Goal: Transaction & Acquisition: Purchase product/service

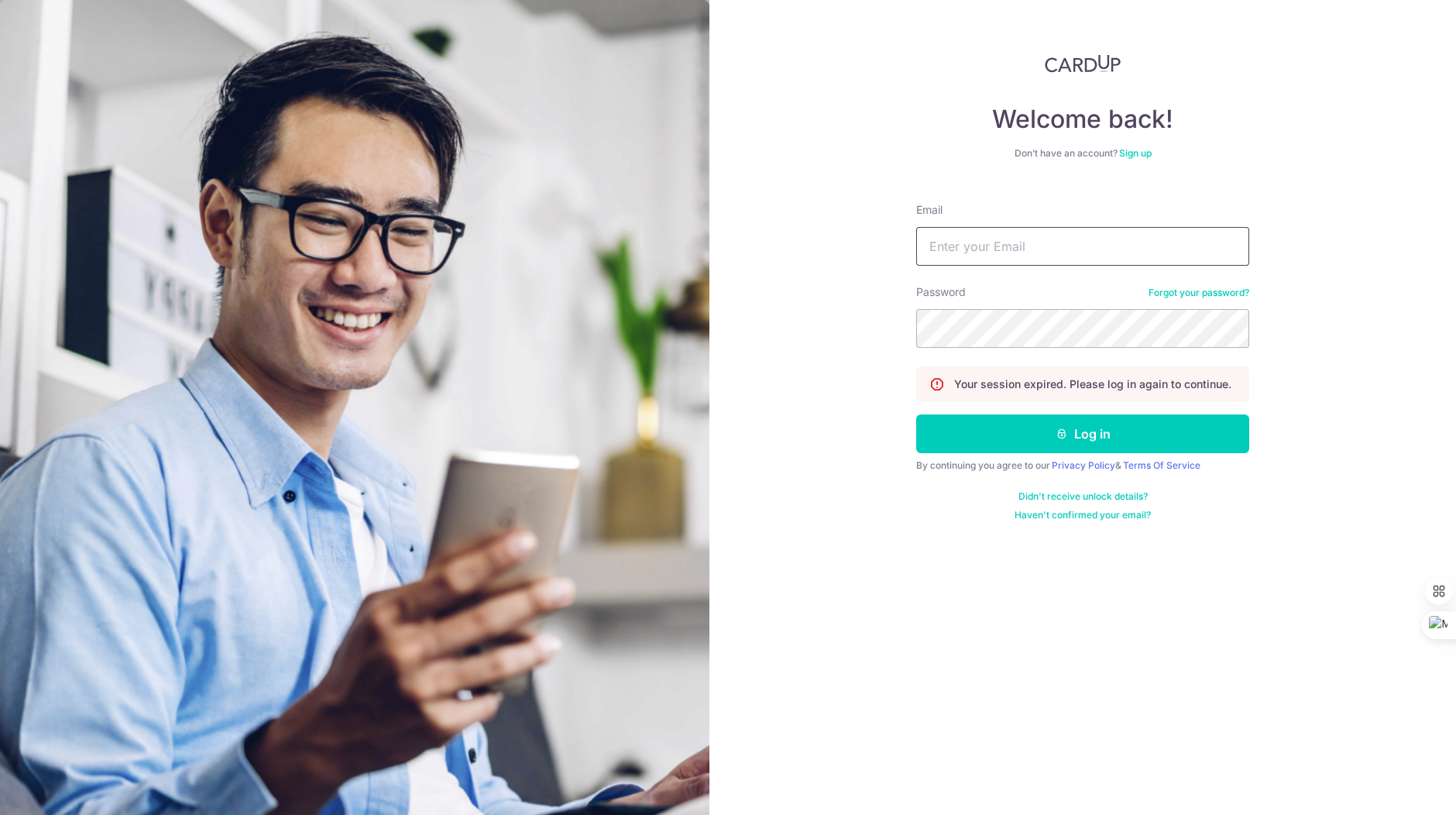
click at [1007, 248] on input "Email" at bounding box center [1082, 246] width 333 height 38
type input "waloautosg@gmail.com"
click at [1037, 422] on button "Log in" at bounding box center [1082, 434] width 333 height 38
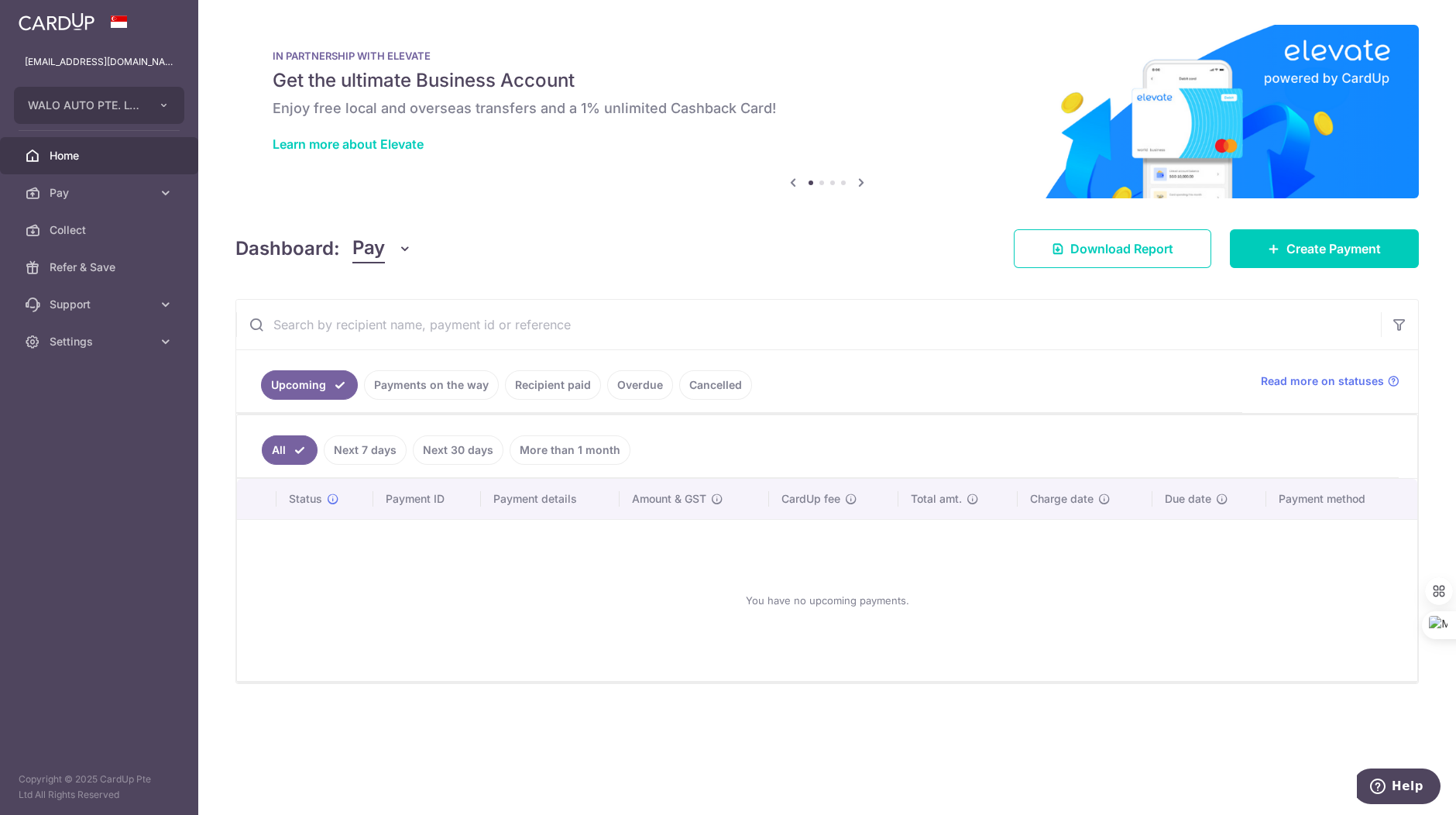
click at [559, 387] on link "Recipient paid" at bounding box center [553, 385] width 96 height 29
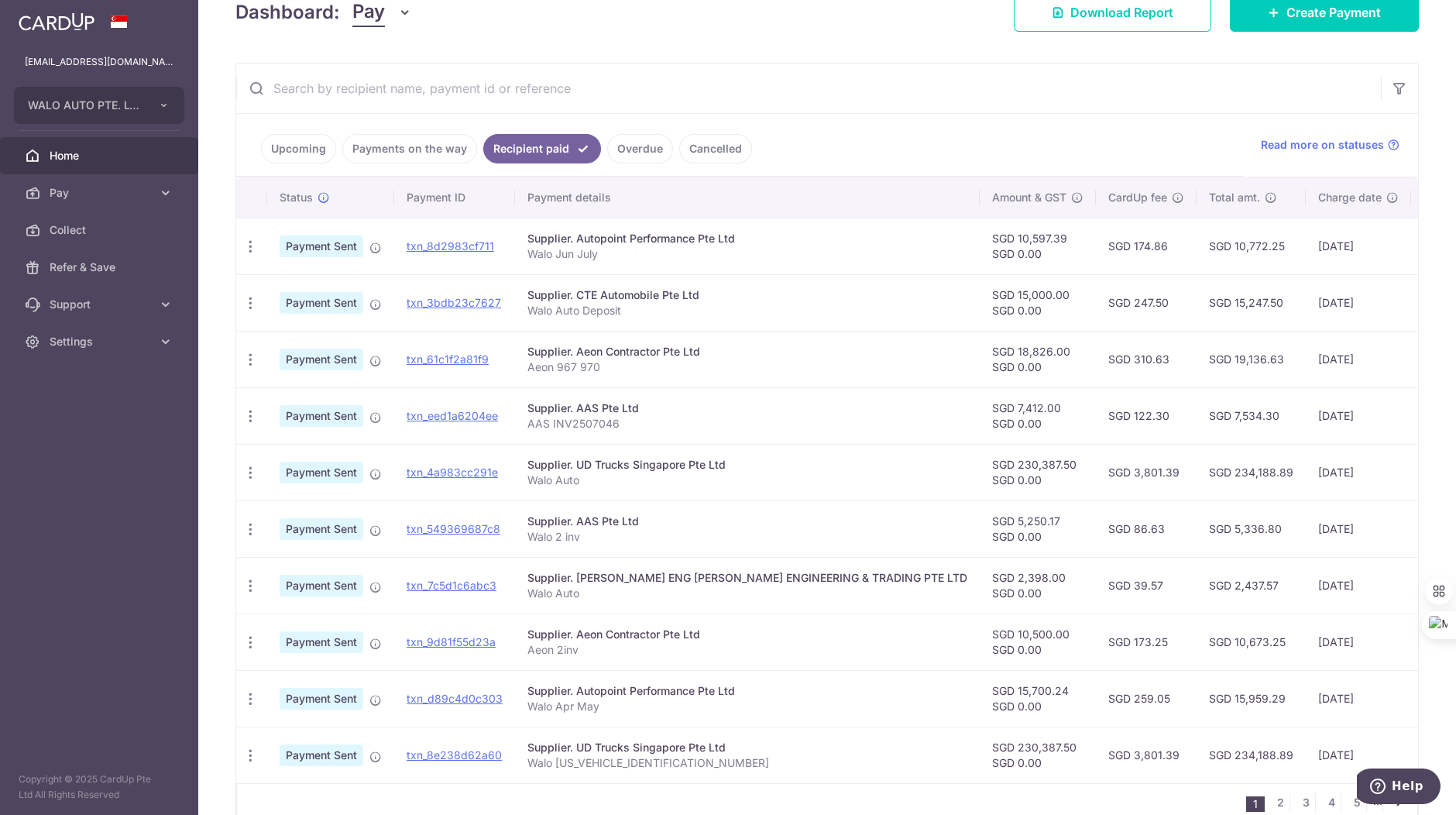
scroll to position [271, 0]
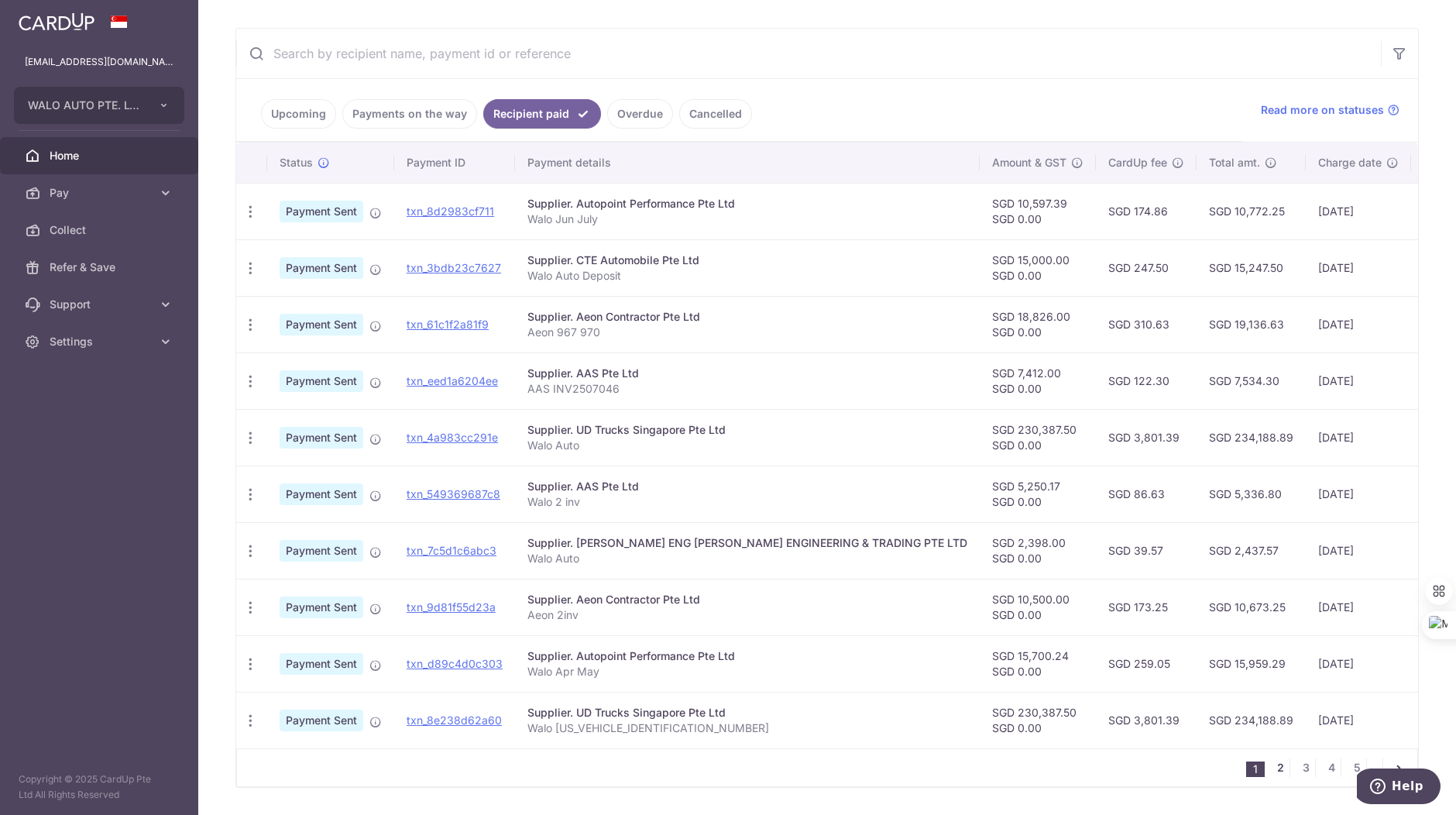
click at [1271, 777] on link "2" at bounding box center [1280, 767] width 18 height 18
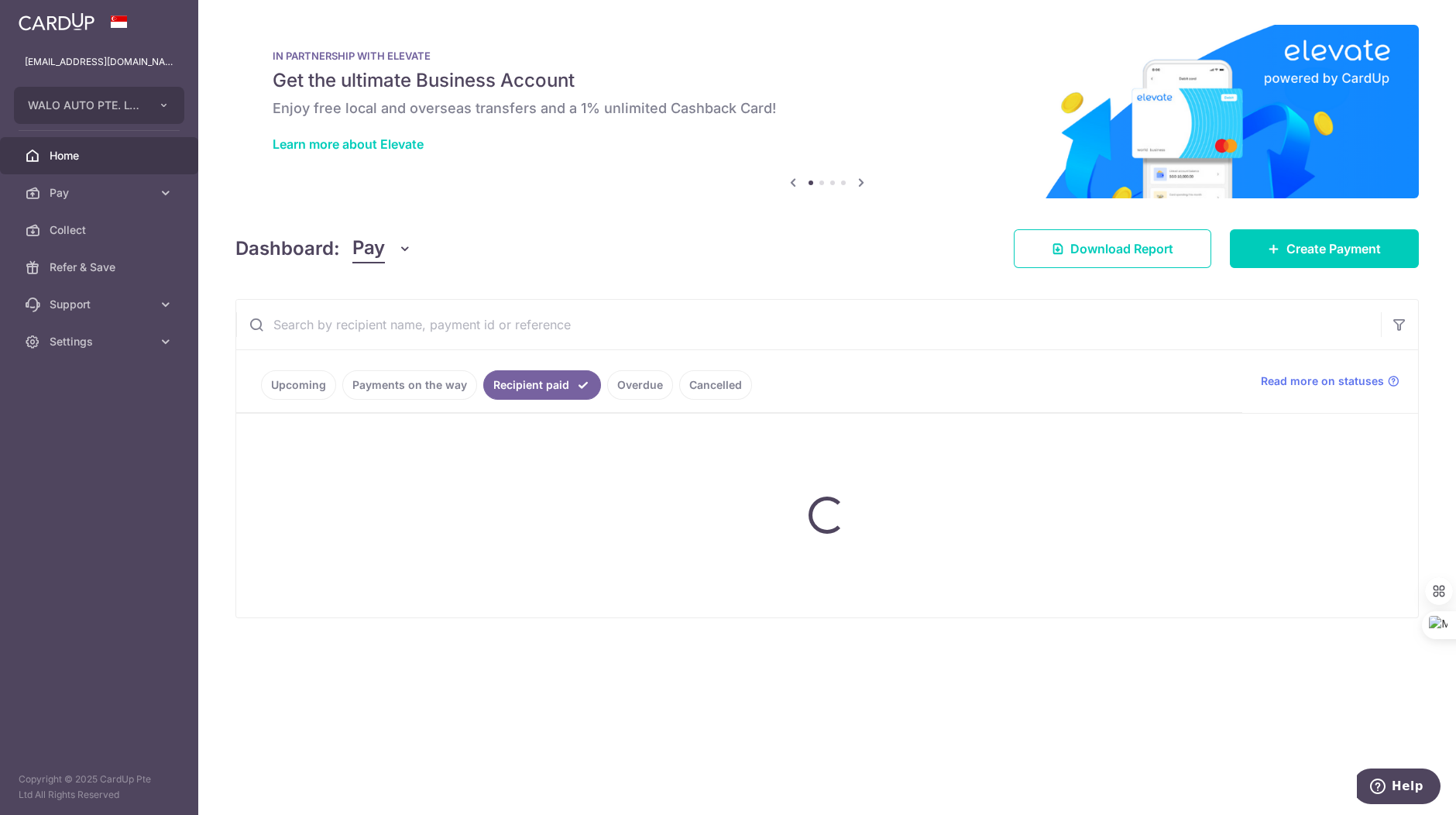
scroll to position [0, 0]
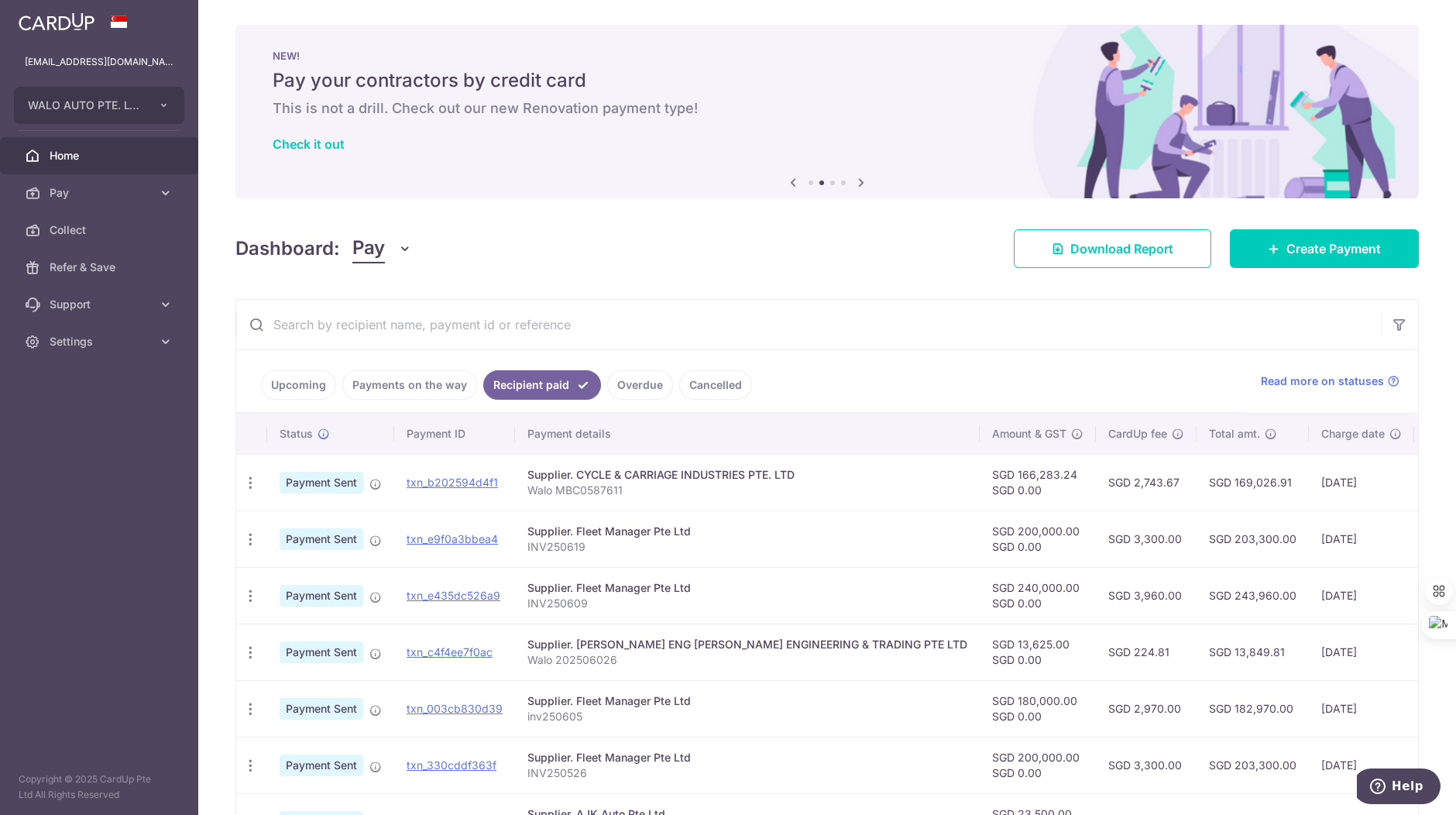
click at [642, 478] on div "Supplier. CYCLE & CARRIAGE INDUSTRIES PTE. LTD" at bounding box center [748, 475] width 440 height 16
drag, startPoint x: 1070, startPoint y: 485, endPoint x: 1062, endPoint y: 485, distance: 8.0
click at [1062, 485] on tr "PDF Receipt Payment Sent txn_b202594d4f1 Supplier. CYCLE & CARRIAGE INDUSTRIES …" at bounding box center [928, 482] width 1384 height 57
click at [250, 488] on icon "button" at bounding box center [251, 483] width 17 height 17
click at [287, 525] on span "PDF Receipt" at bounding box center [333, 525] width 105 height 16
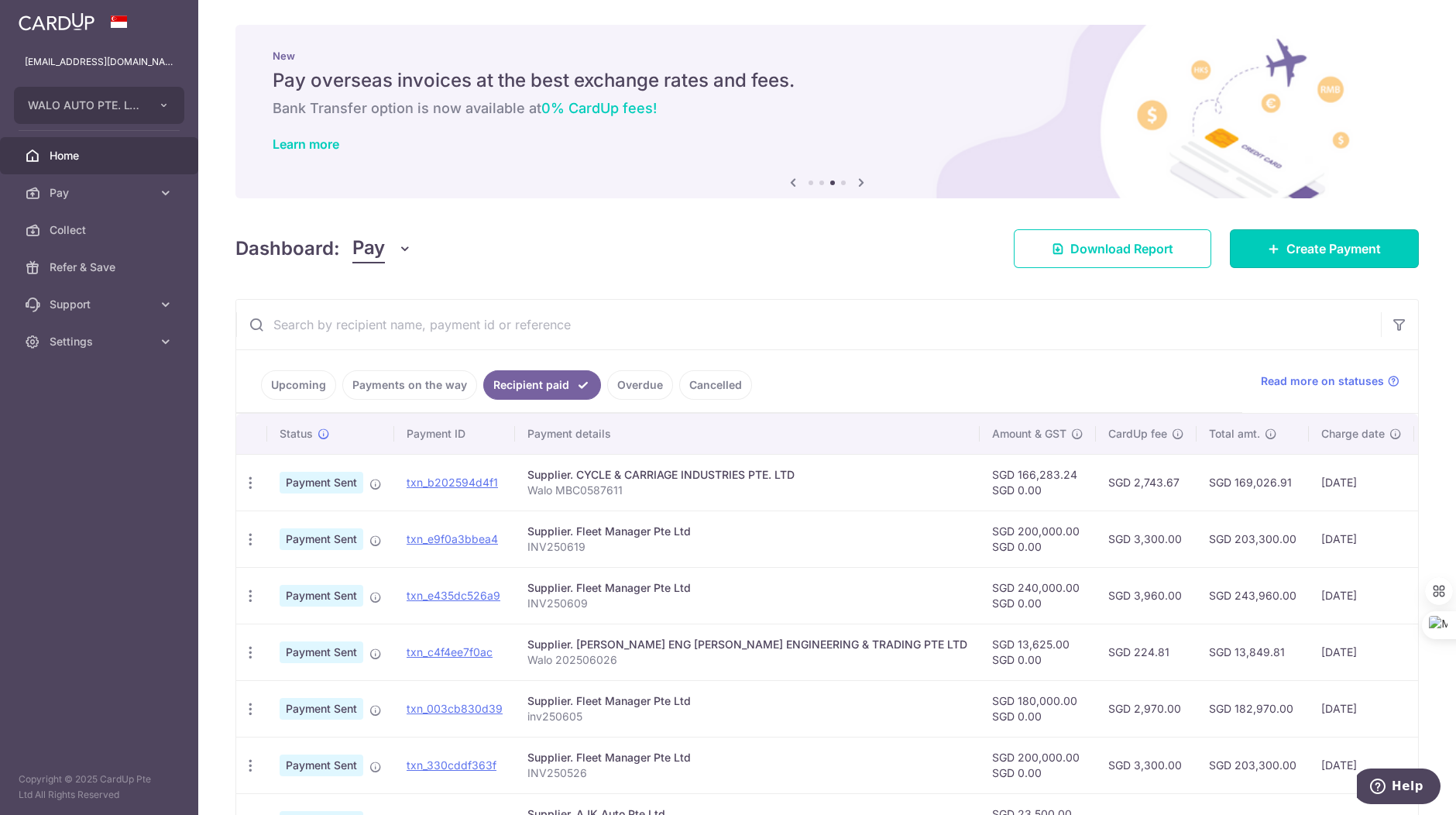
click at [1268, 263] on link "Create Payment" at bounding box center [1324, 249] width 189 height 38
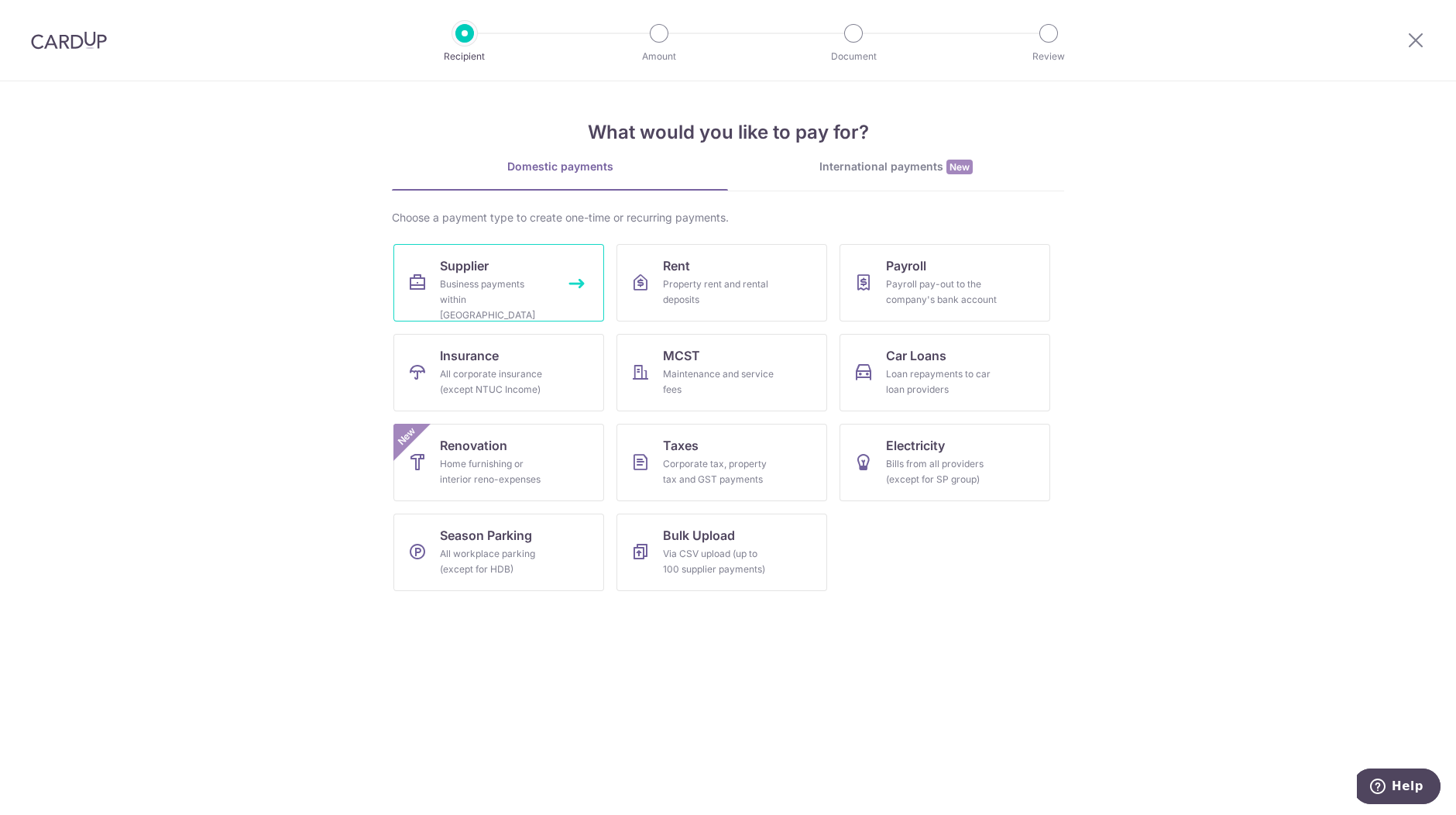
click at [473, 282] on div "Business payments within Singapore" at bounding box center [496, 300] width 112 height 47
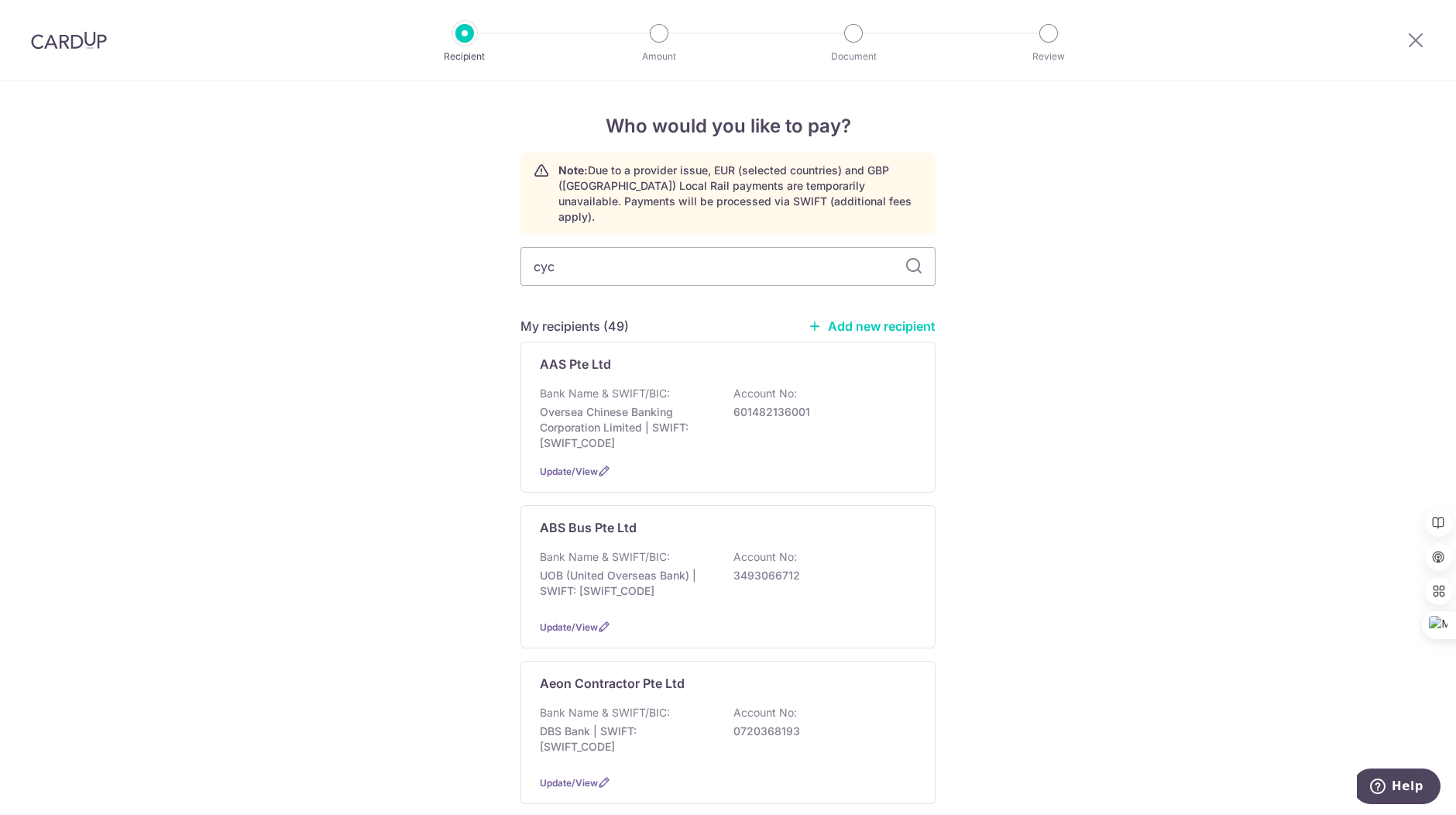
type input "cycl"
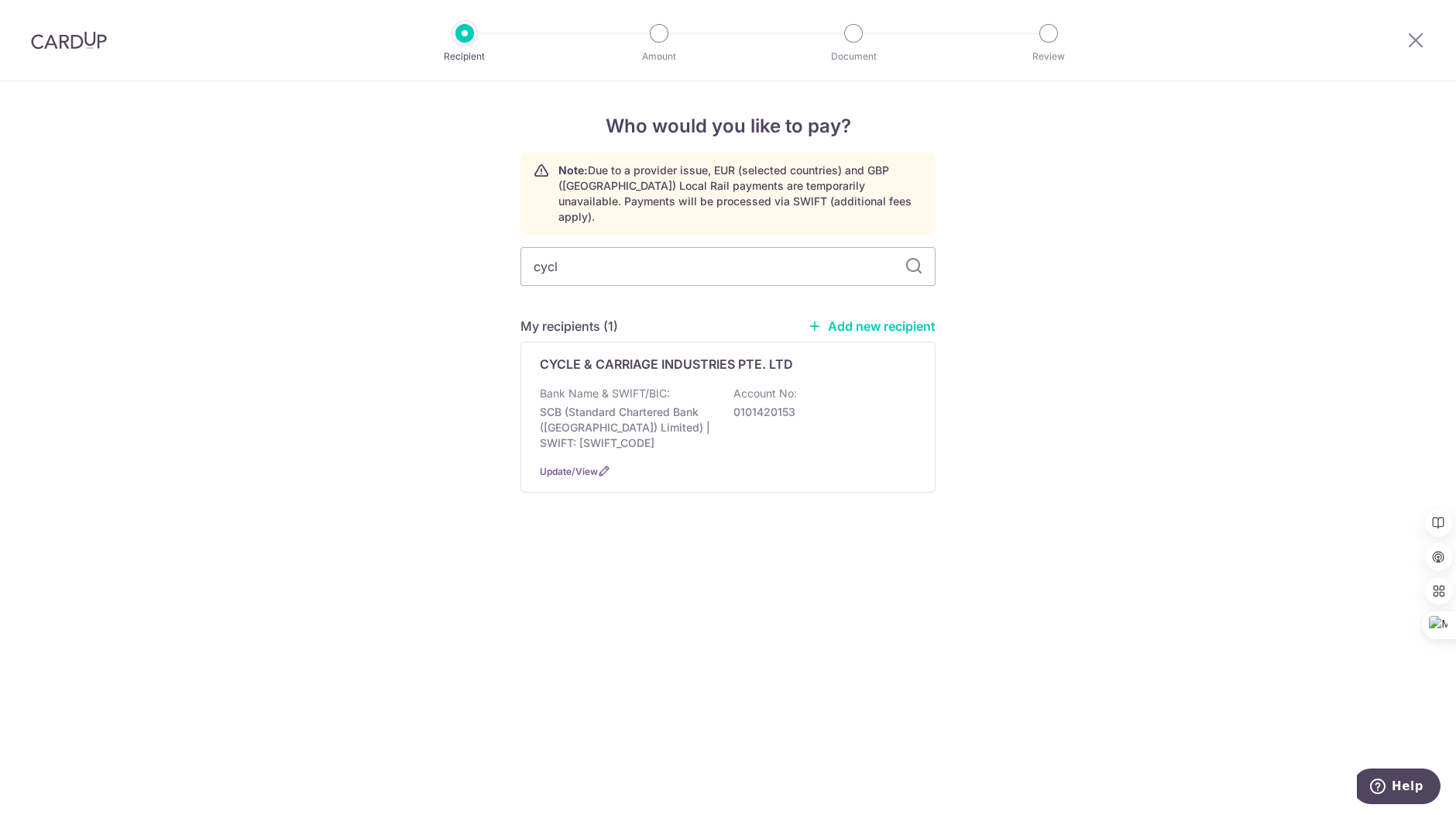
click at [651, 386] on p "Bank Name & SWIFT/BIC:" at bounding box center [605, 394] width 130 height 16
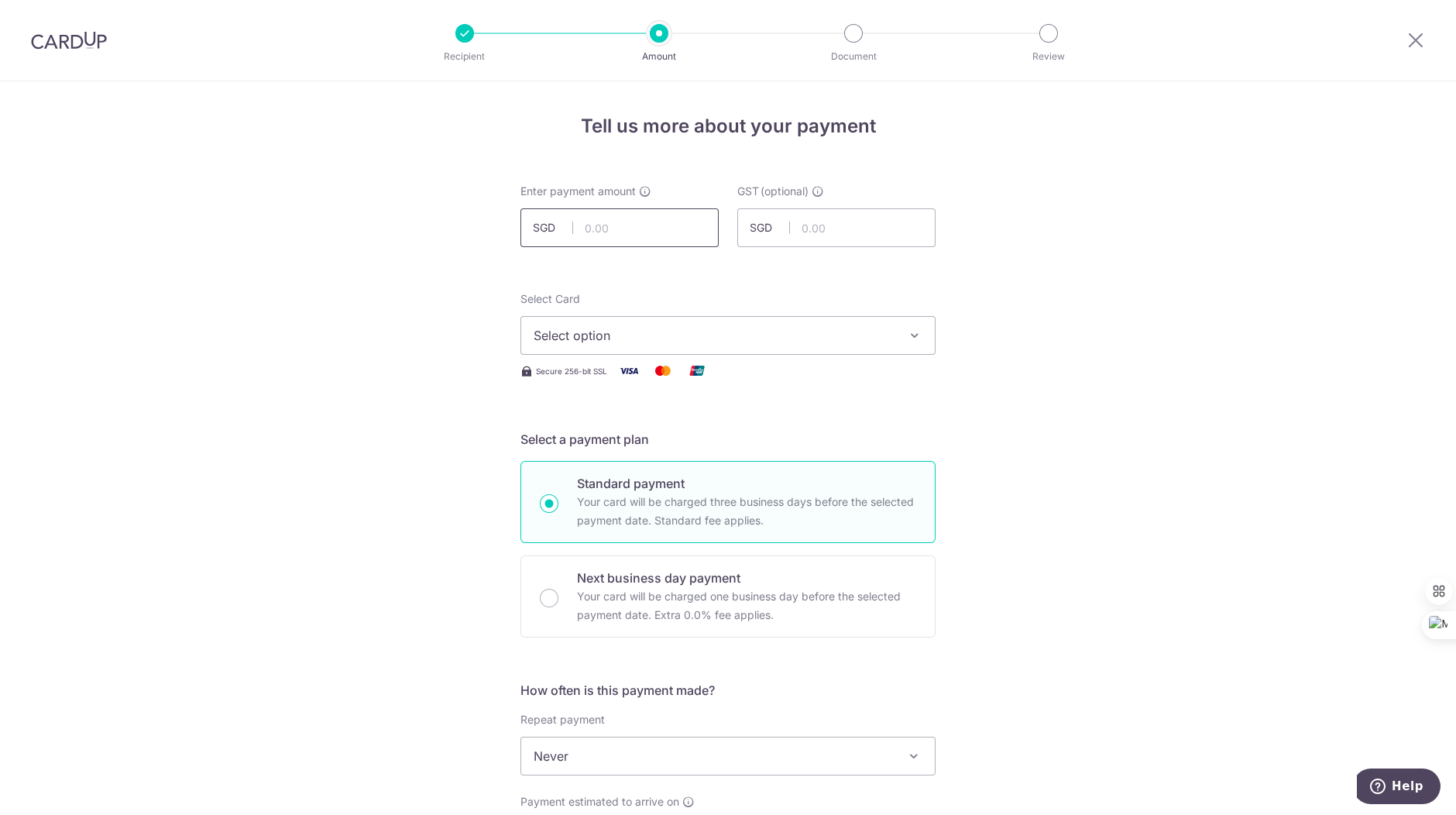
click at [657, 242] on input "text" at bounding box center [620, 228] width 198 height 38
type input "173,514.61"
click at [756, 345] on button "Select option" at bounding box center [728, 335] width 415 height 38
click at [704, 445] on span "**** 5831" at bounding box center [728, 446] width 389 height 18
click at [759, 614] on p "Your card will be charged one business day before the selected payment date. Ex…" at bounding box center [746, 606] width 339 height 38
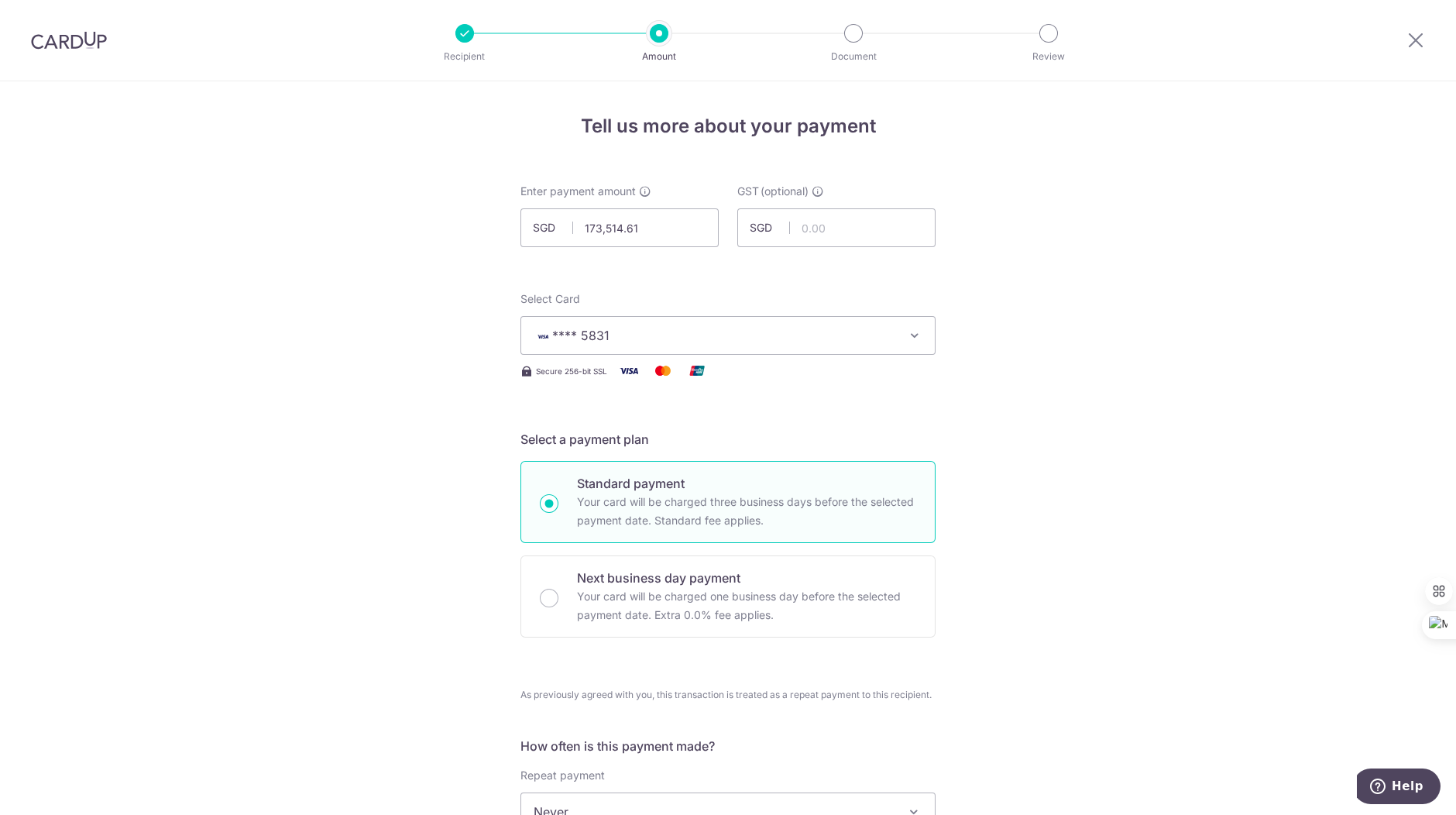
click at [559, 607] on input "Next business day payment Your card will be charged one business day before the…" at bounding box center [549, 598] width 18 height 18
radio input "false"
radio input "true"
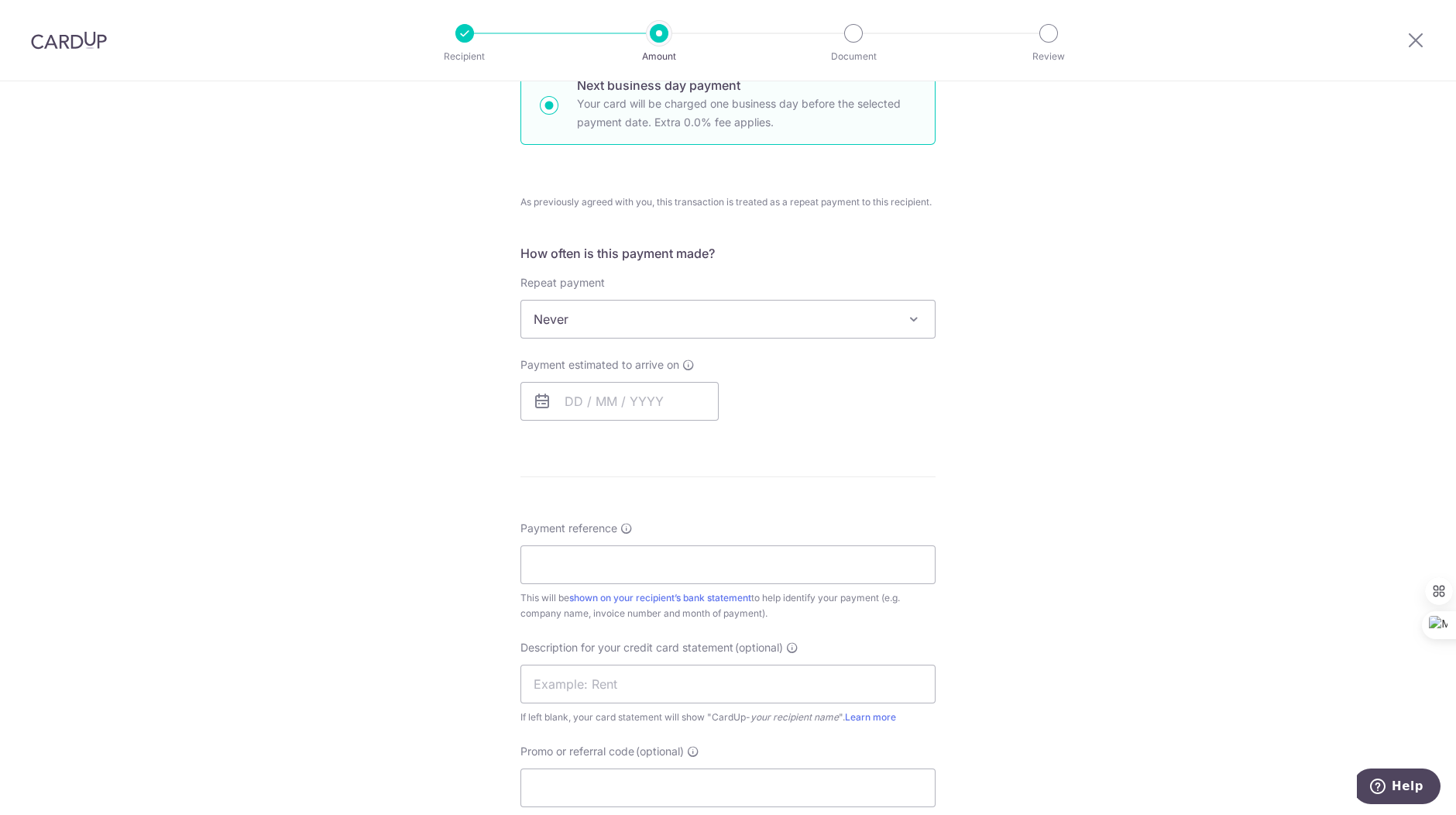
scroll to position [504, 0]
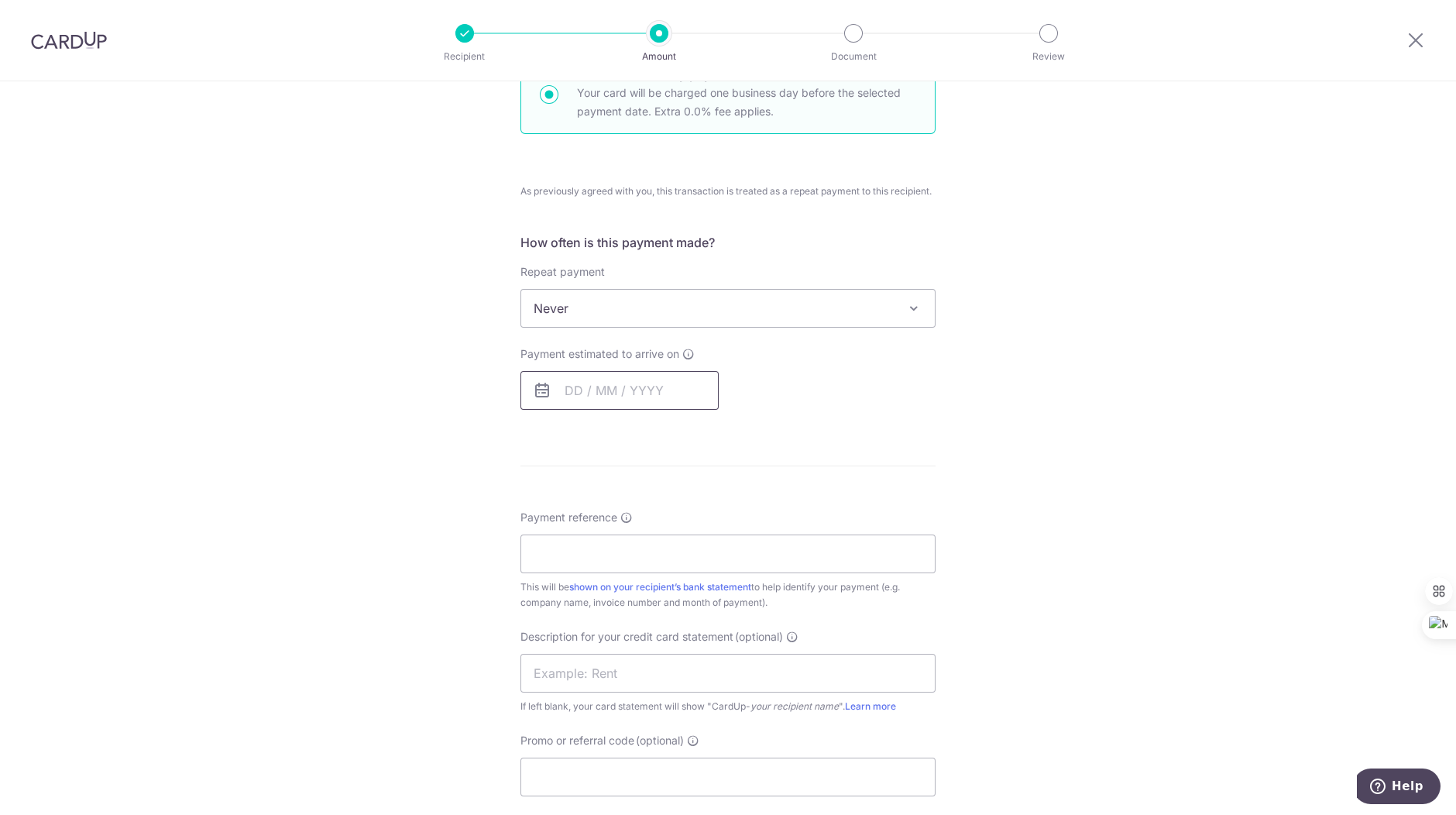
click at [604, 385] on input "text" at bounding box center [620, 390] width 198 height 38
click at [703, 528] on link "12" at bounding box center [707, 531] width 25 height 25
type input "12/09/2025"
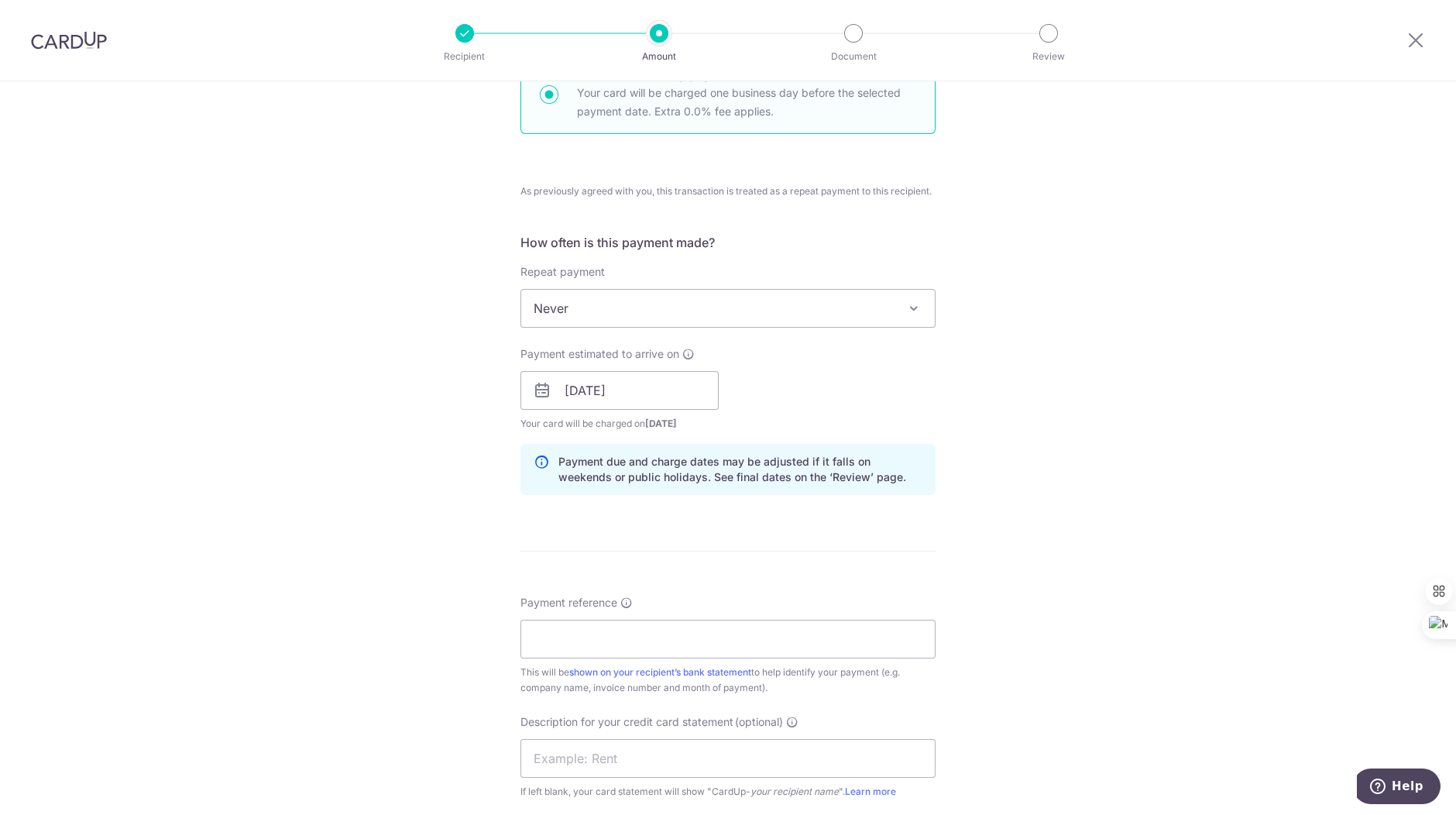
click at [999, 561] on div "Tell us more about your payment Enter payment amount SGD 173,514.61 173514.61 G…" at bounding box center [728, 428] width 1456 height 1700
click at [898, 633] on input "Payment reference" at bounding box center [728, 639] width 415 height 38
click at [896, 644] on input "Payment reference" at bounding box center [728, 639] width 415 height 38
paste input "Chassis No.: W1T967001207"
click at [666, 636] on input "Walo Auto Chassis No.: W1T967001207" at bounding box center [728, 639] width 415 height 38
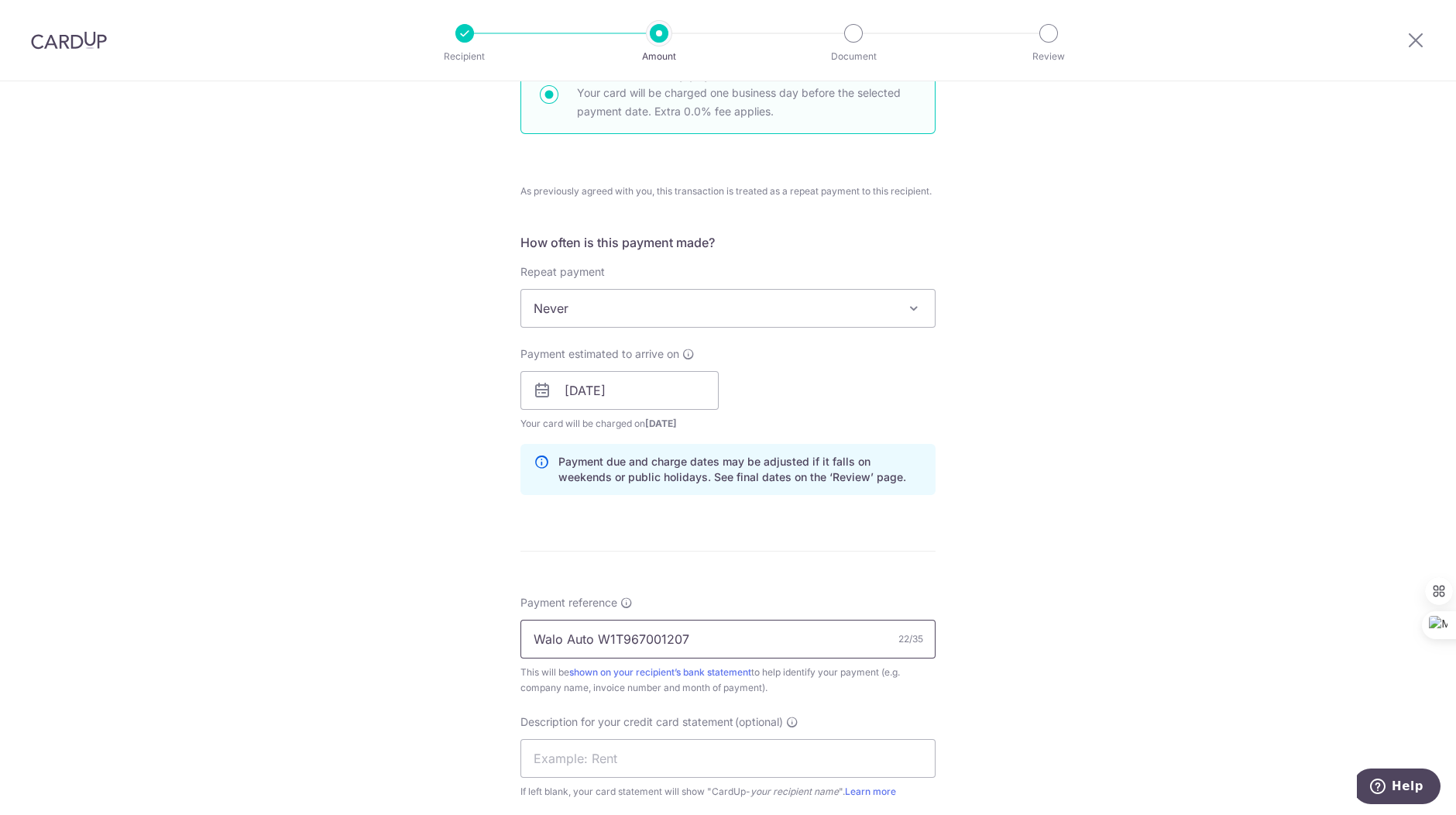
type input "Walo Auto W1T967001207"
click at [1027, 656] on div "Tell us more about your payment Enter payment amount SGD 173,514.61 173514.61 G…" at bounding box center [728, 428] width 1456 height 1700
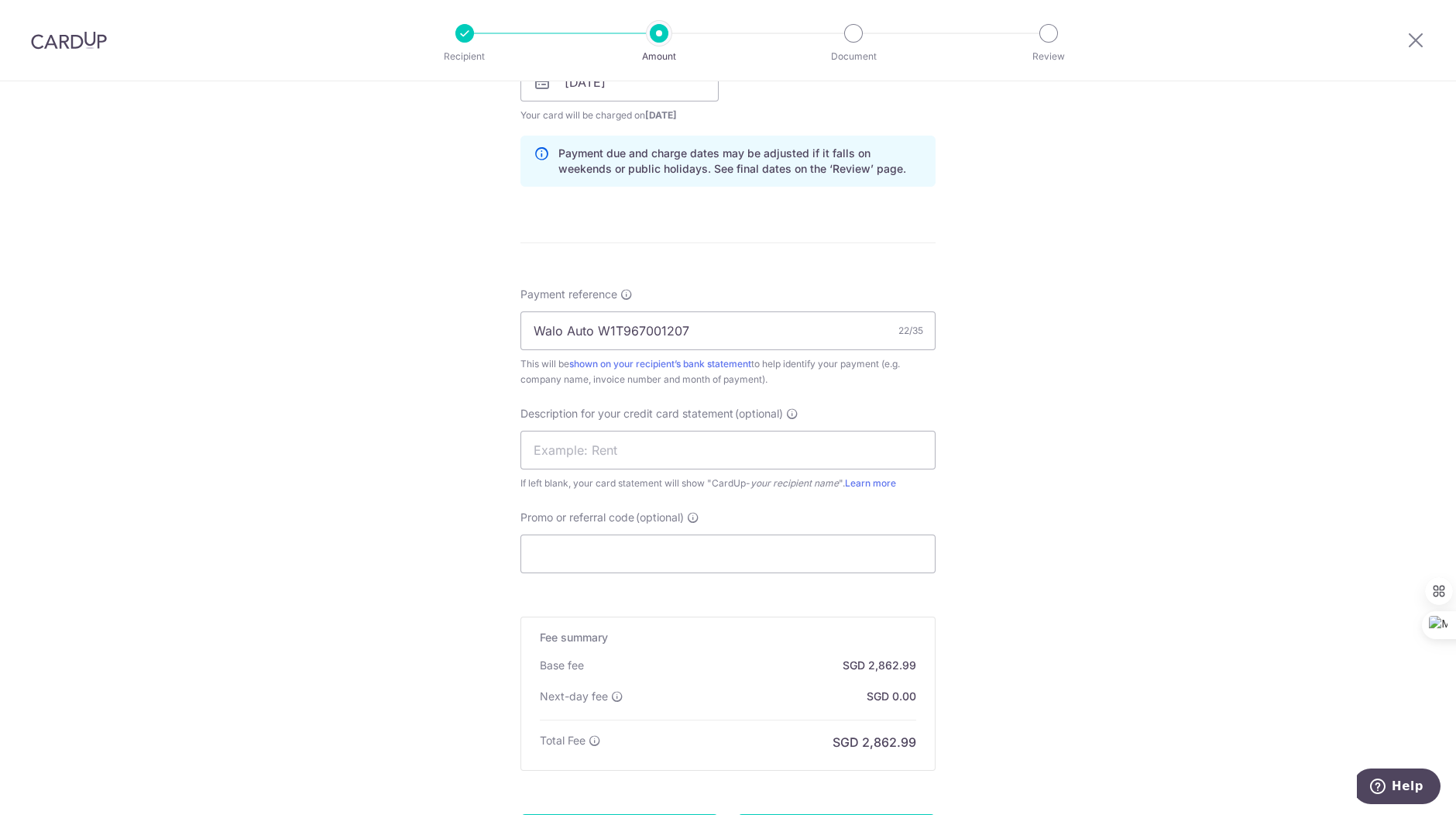
scroll to position [853, 0]
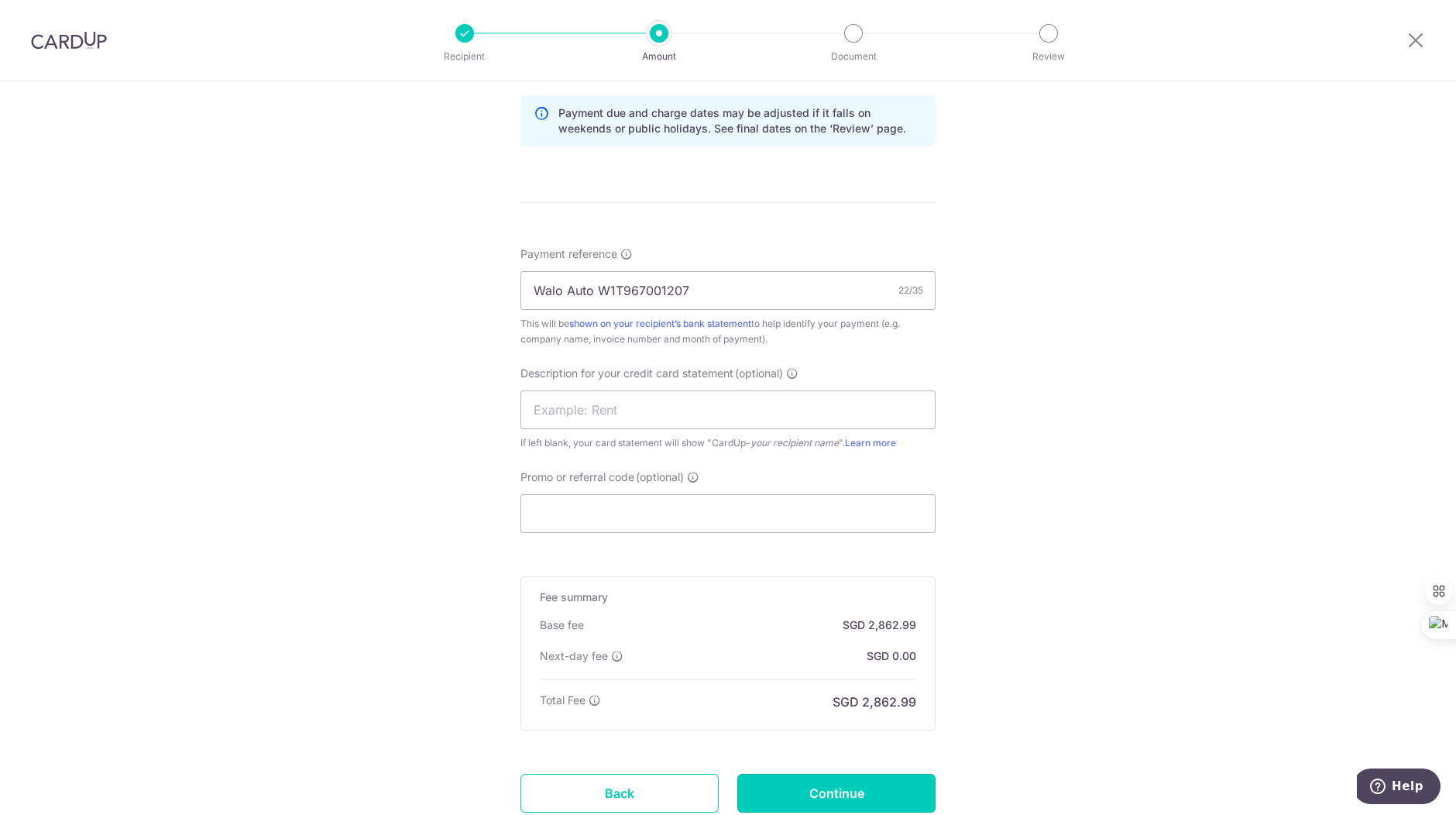
click at [881, 800] on input "Continue" at bounding box center [836, 793] width 198 height 38
type input "Create Schedule"
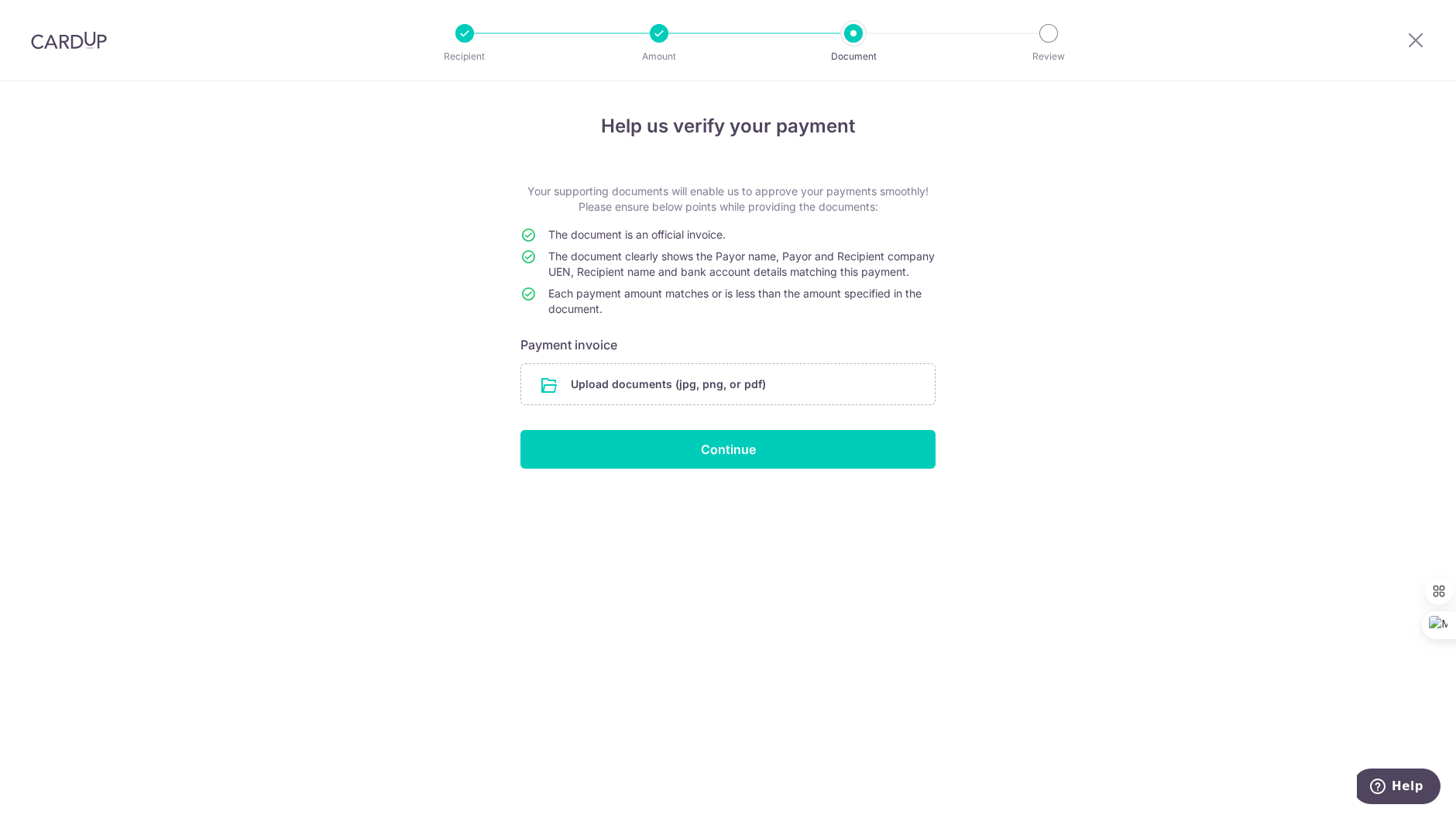
click at [732, 401] on input "file" at bounding box center [728, 385] width 414 height 40
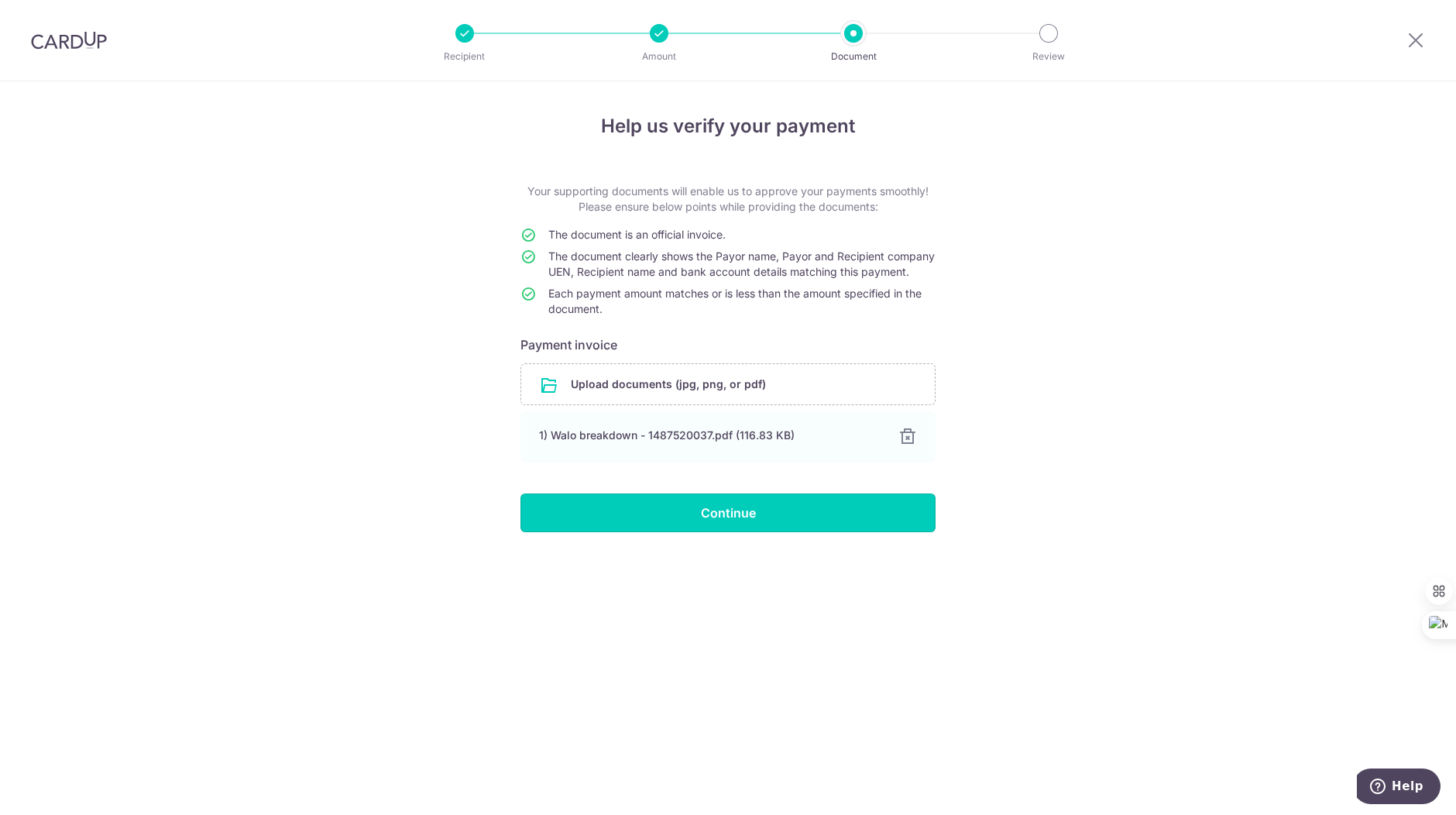
click at [726, 528] on input "Continue" at bounding box center [728, 513] width 415 height 38
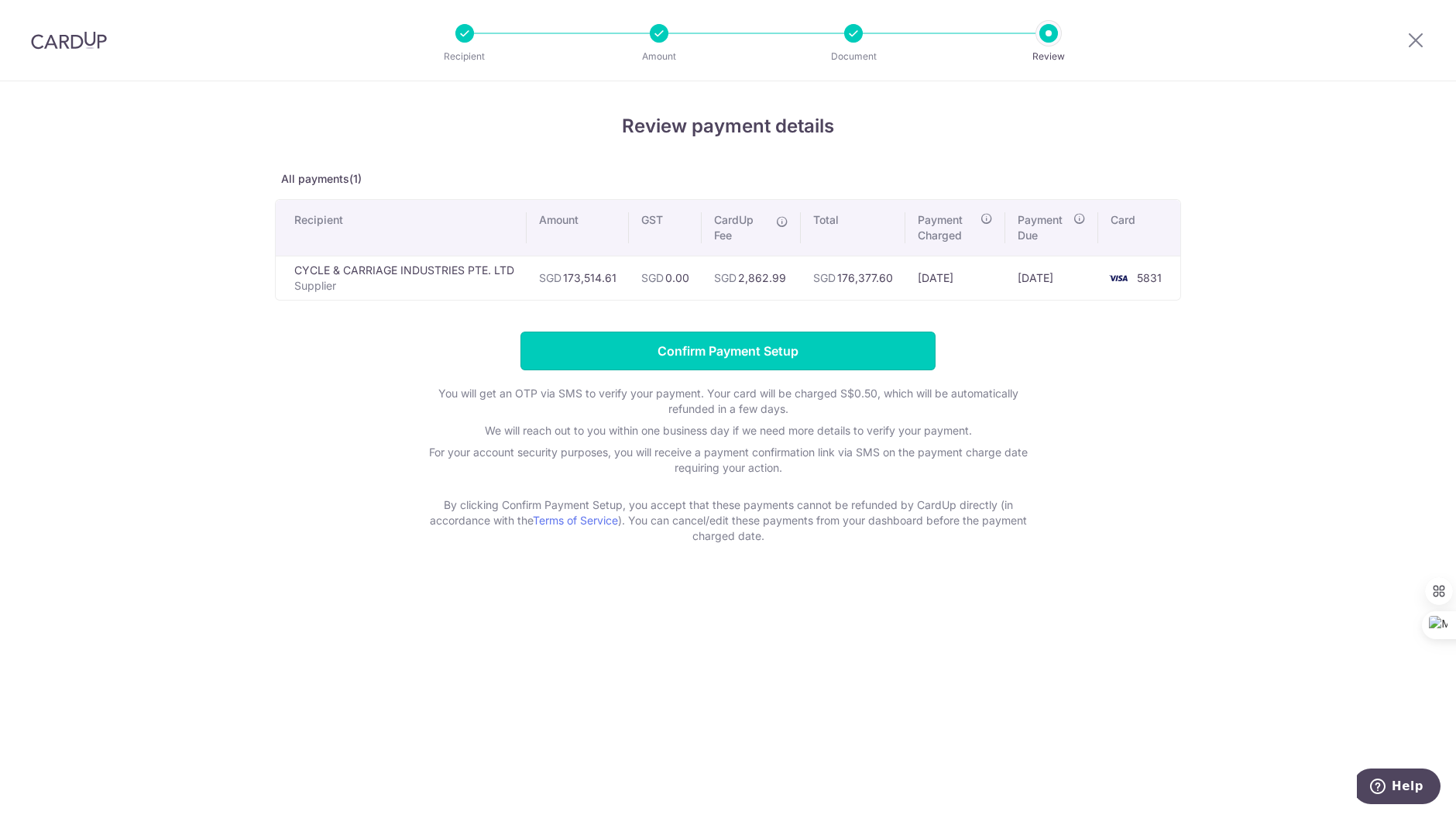
click at [706, 354] on input "Confirm Payment Setup" at bounding box center [728, 351] width 415 height 38
